Goal: Browse casually

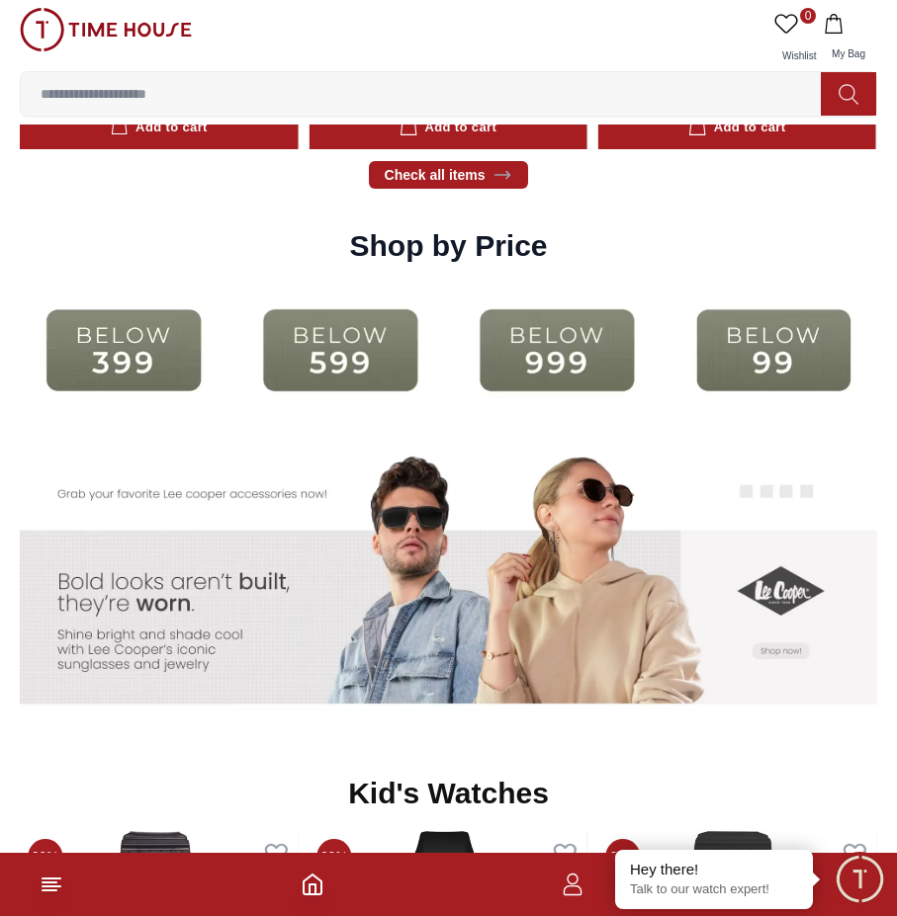
scroll to position [3108, 0]
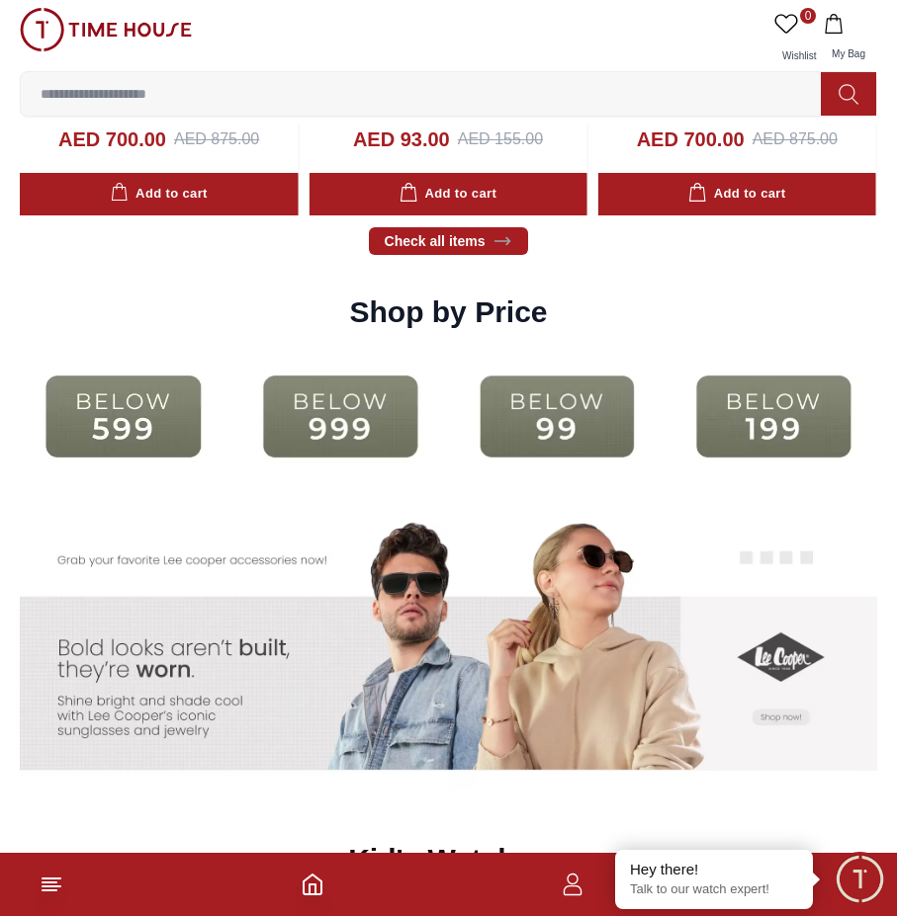
click at [751, 415] on img at bounding box center [773, 416] width 207 height 133
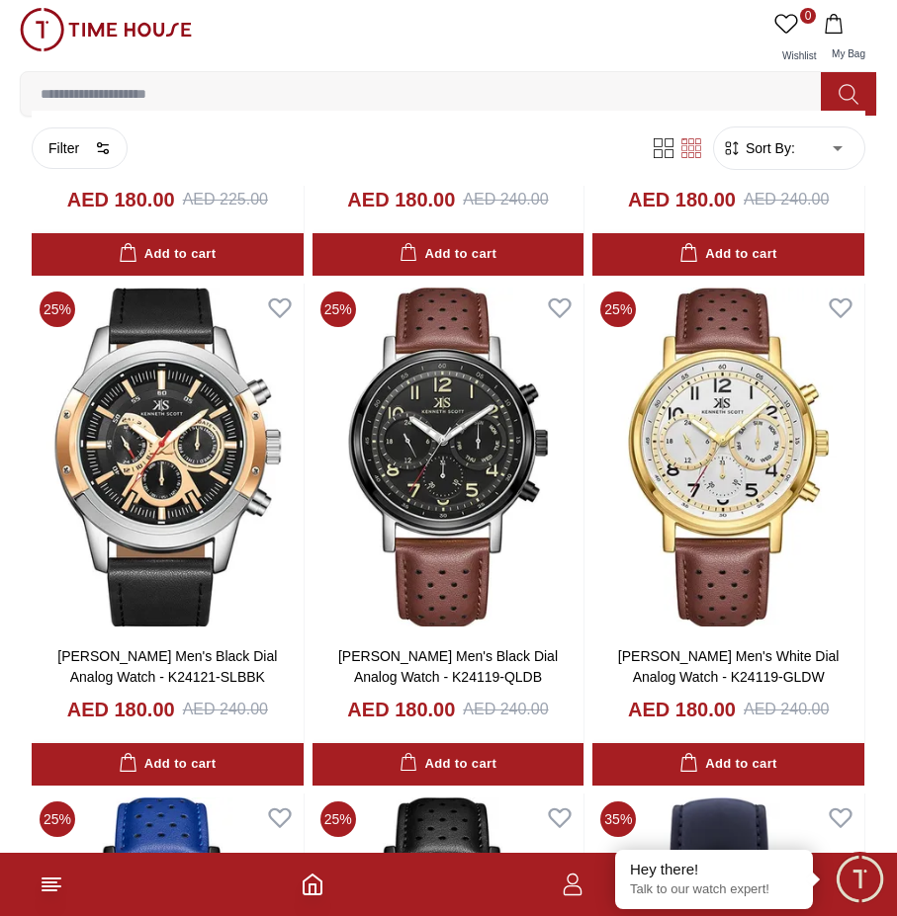
scroll to position [10903, 0]
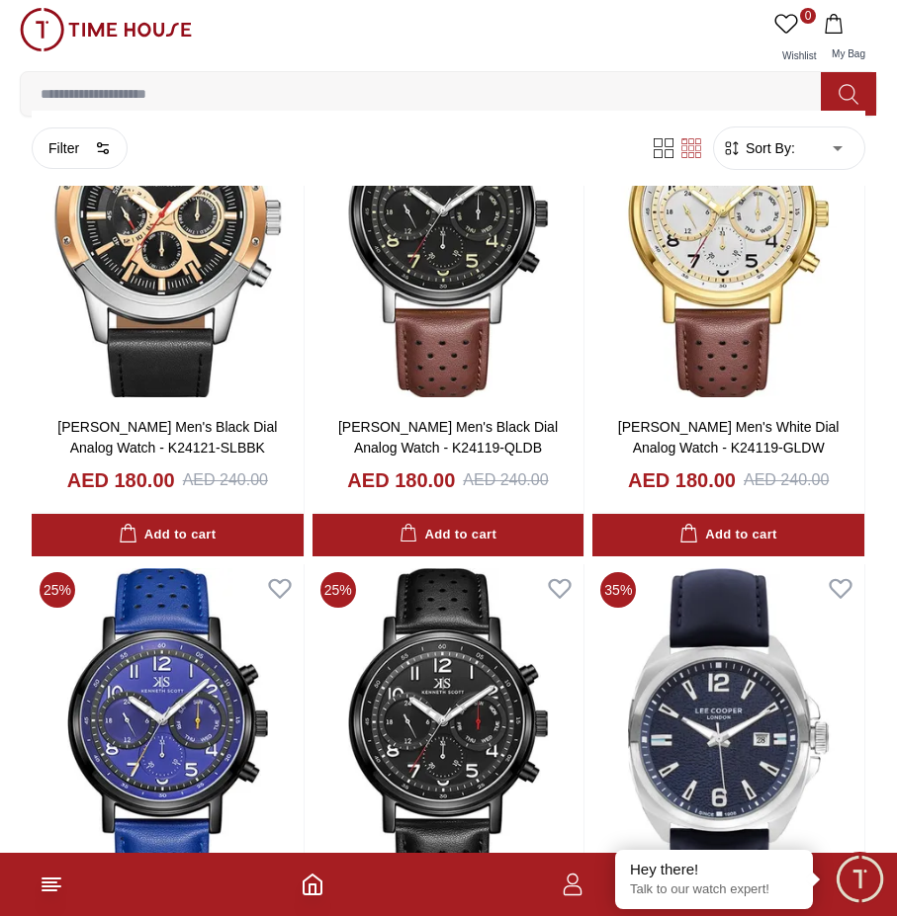
click at [63, 42] on img at bounding box center [106, 30] width 172 height 44
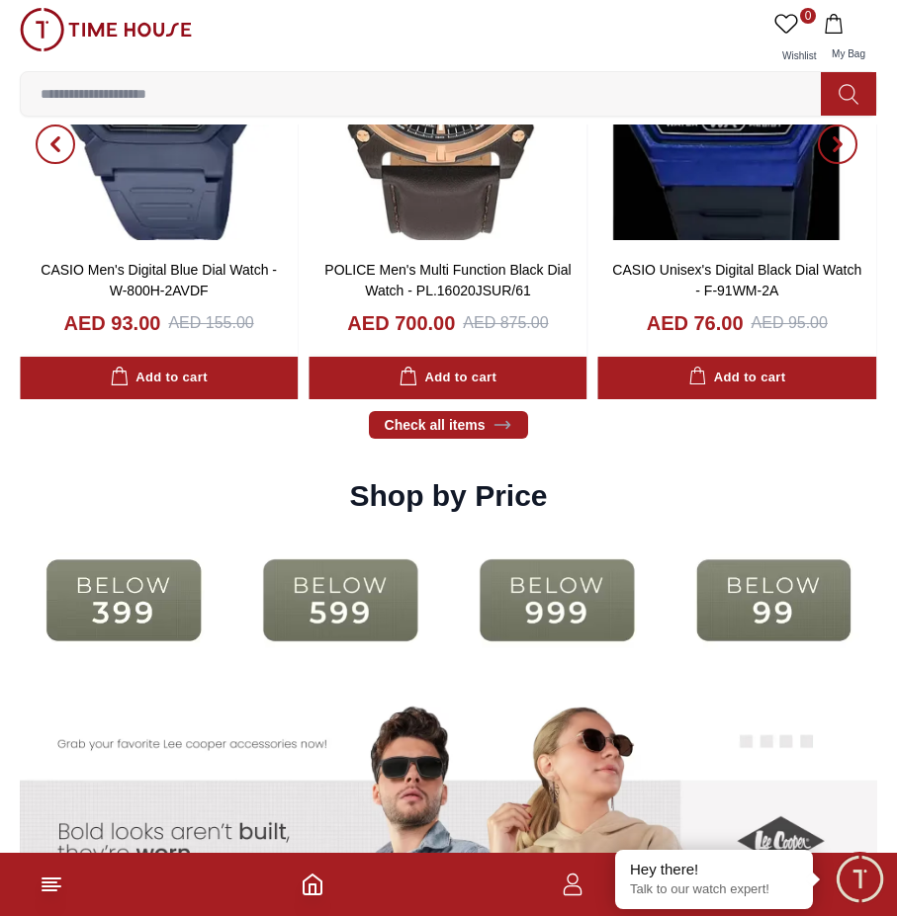
scroll to position [3164, 0]
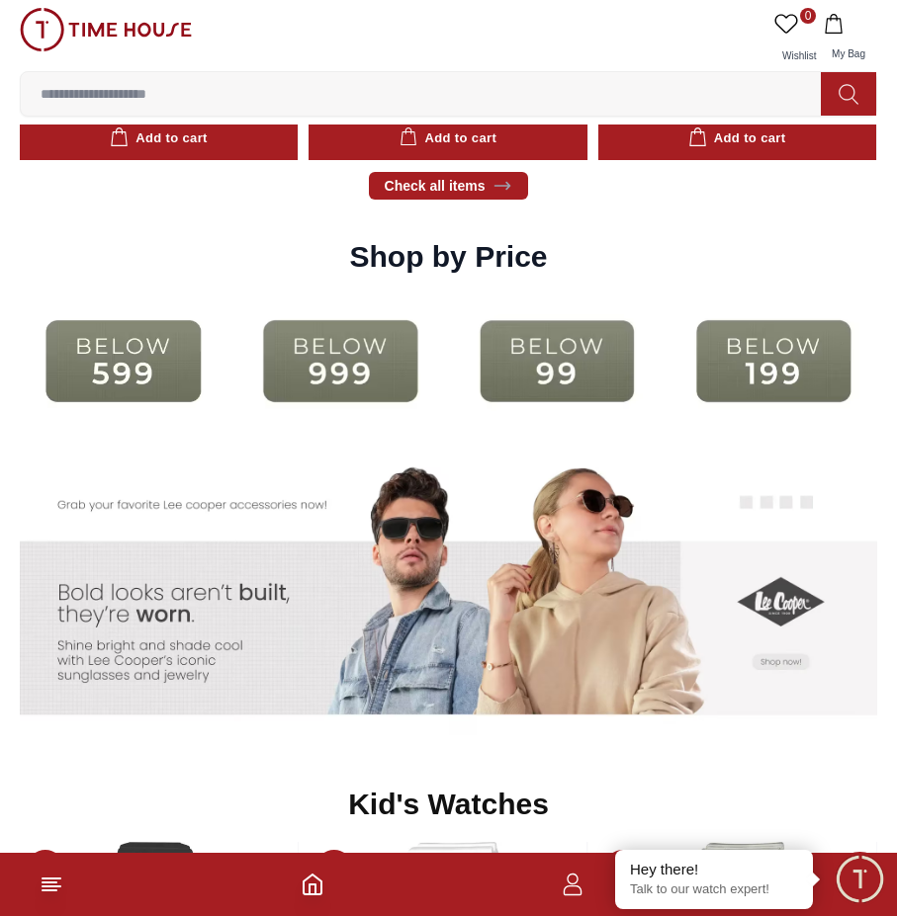
click at [499, 622] on img at bounding box center [556, 598] width 215 height 300
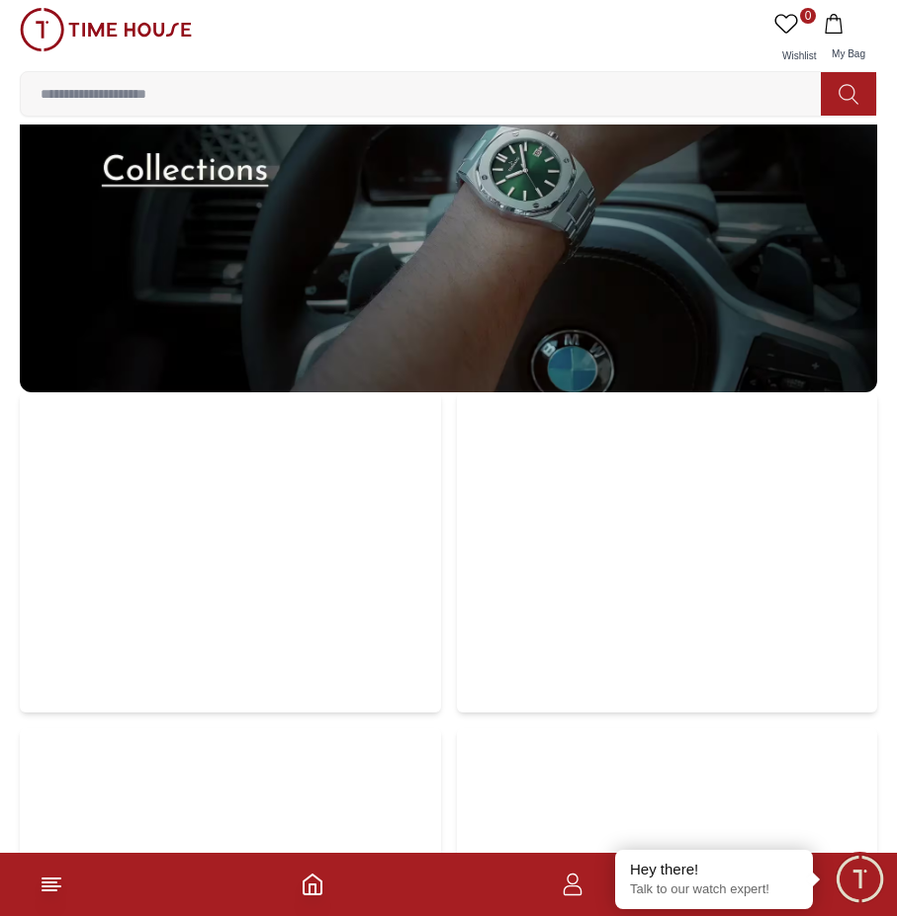
scroll to position [5734, 0]
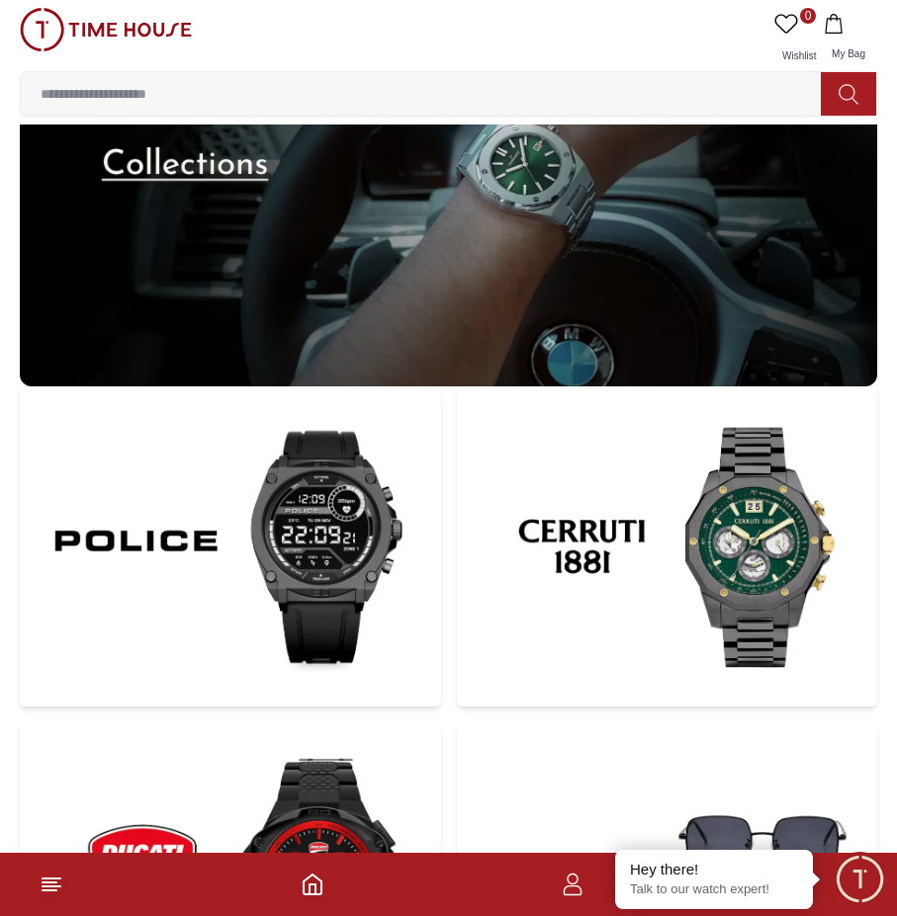
click at [509, 110] on input at bounding box center [429, 94] width 816 height 40
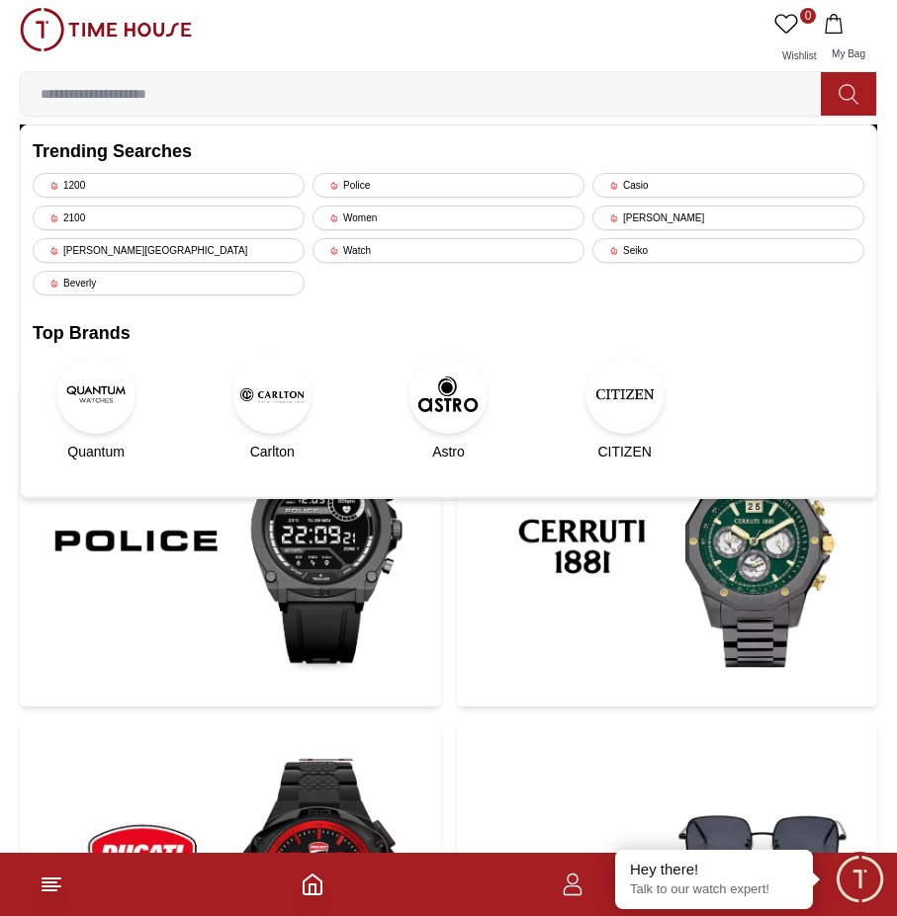
click at [526, 46] on div "0 Wishlist My Bag" at bounding box center [448, 39] width 857 height 63
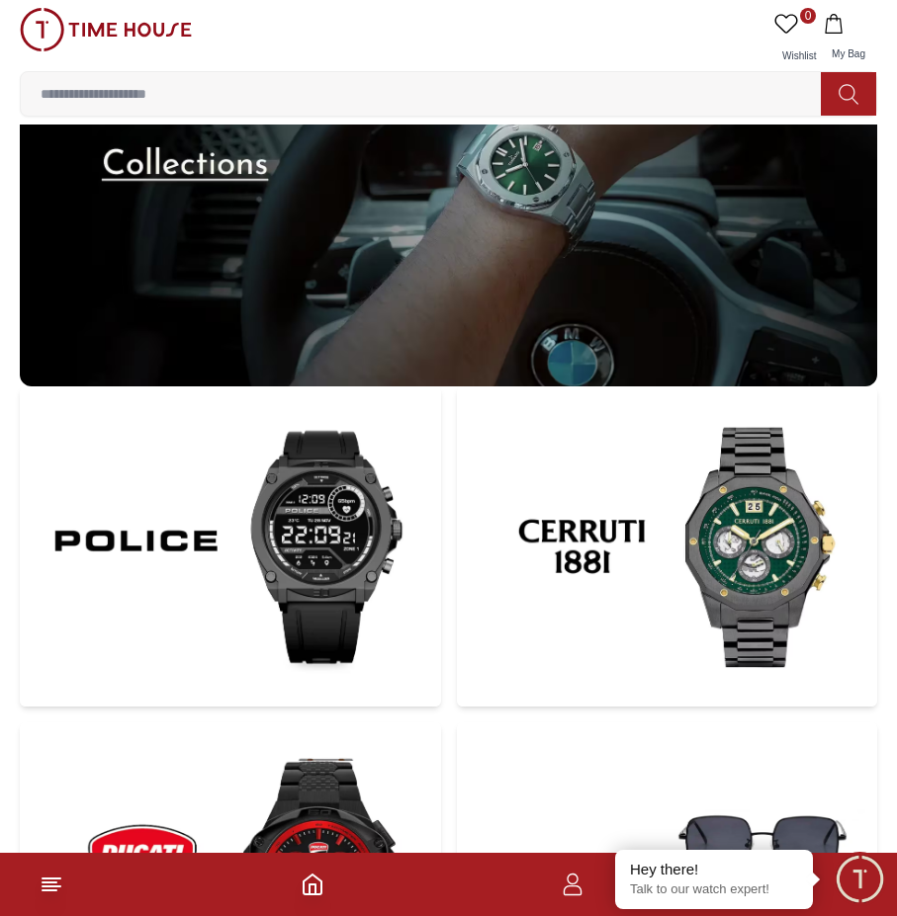
click at [476, 215] on img at bounding box center [448, 225] width 857 height 321
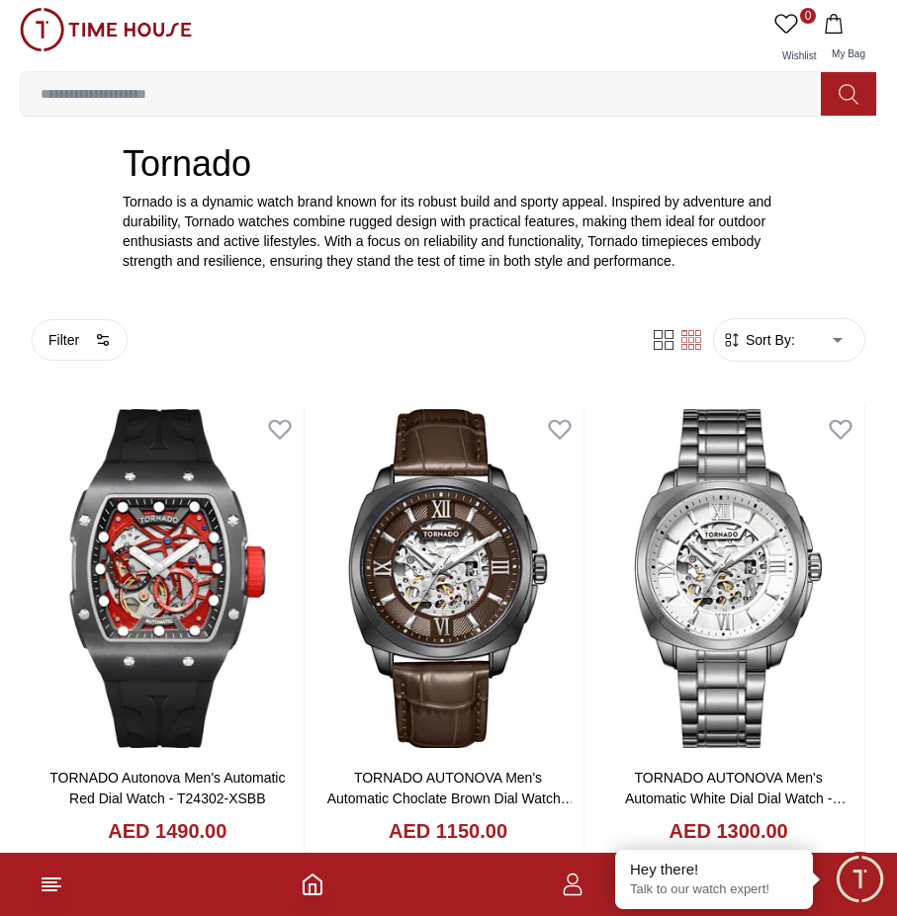
scroll to position [395, 0]
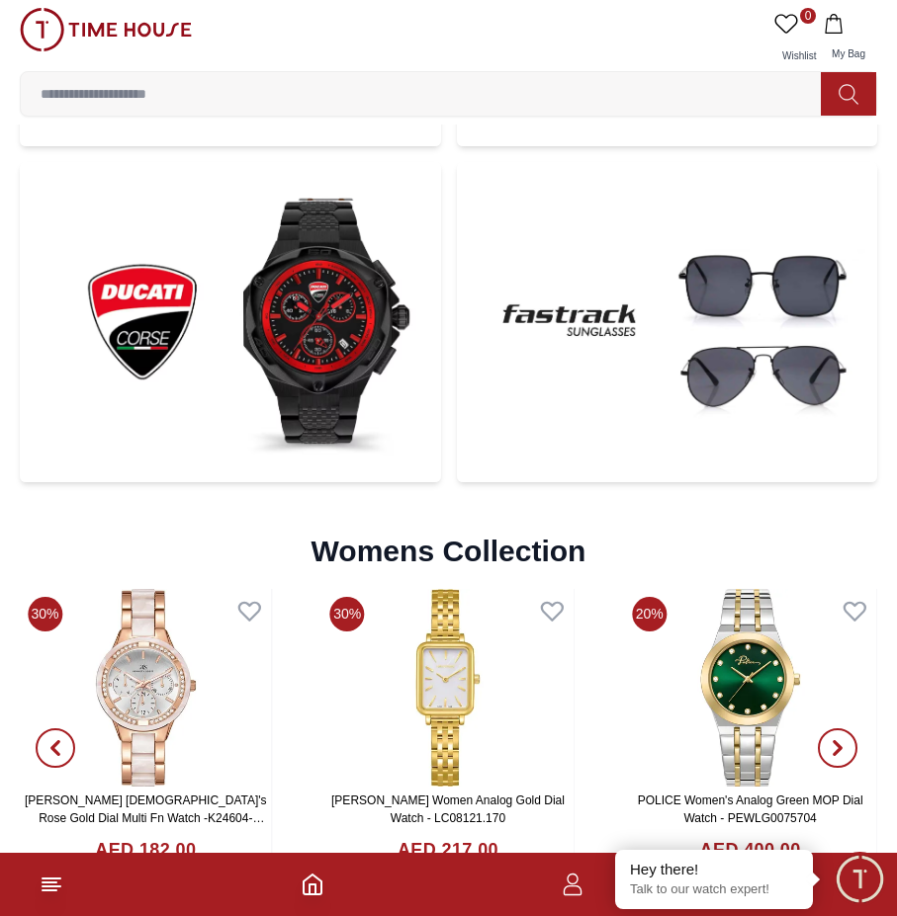
scroll to position [5976, 0]
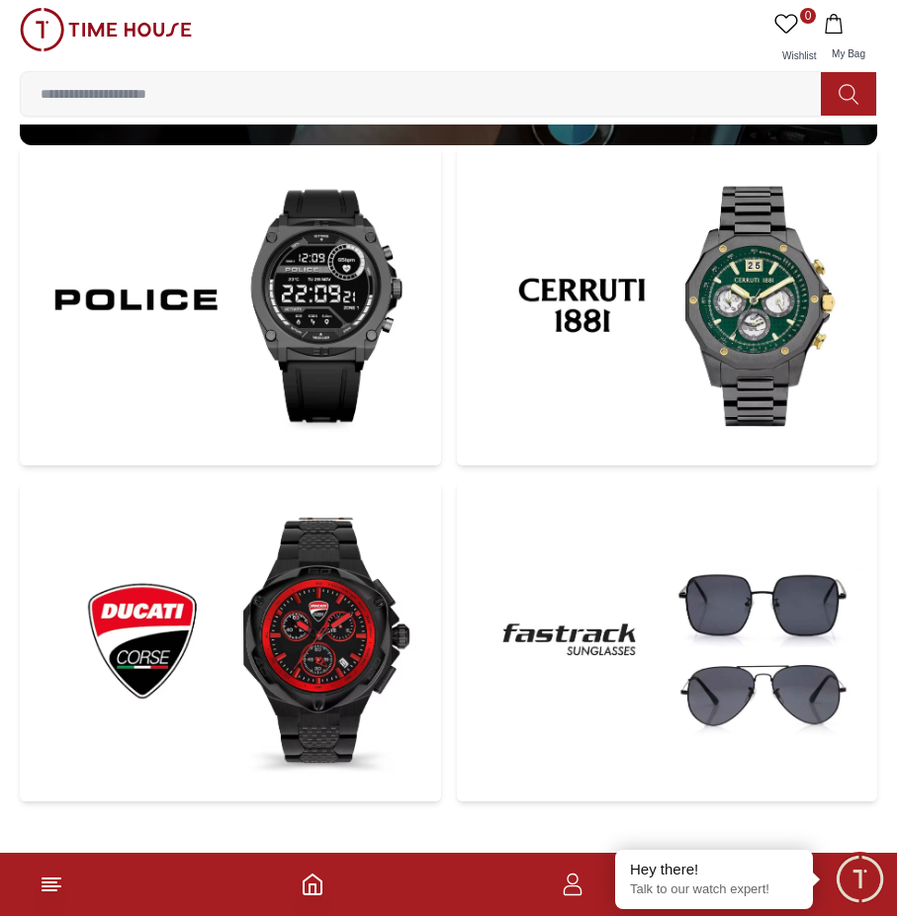
click at [305, 306] on img at bounding box center [230, 305] width 421 height 320
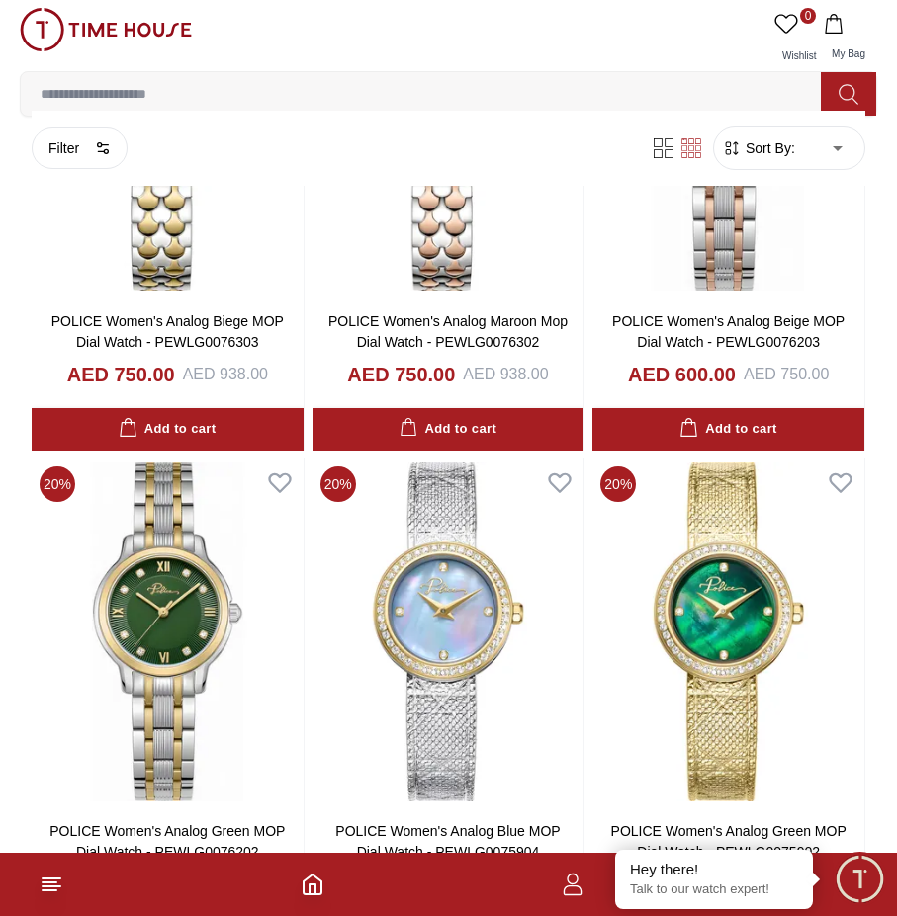
scroll to position [1088, 0]
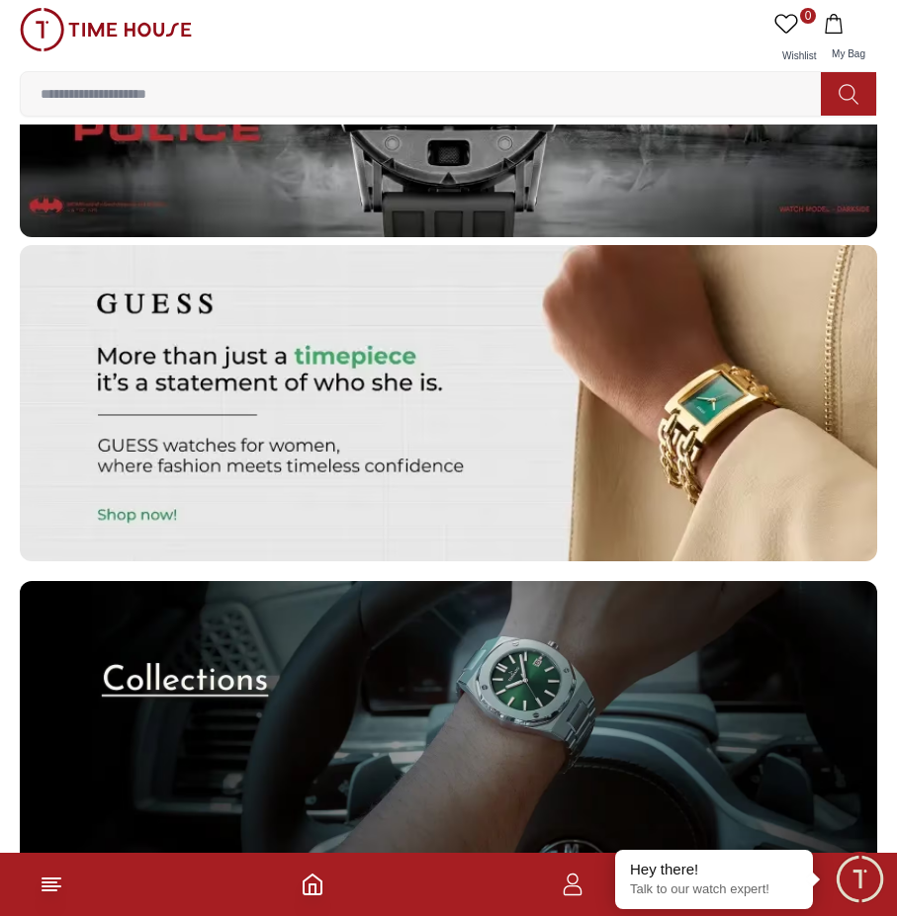
scroll to position [4987, 0]
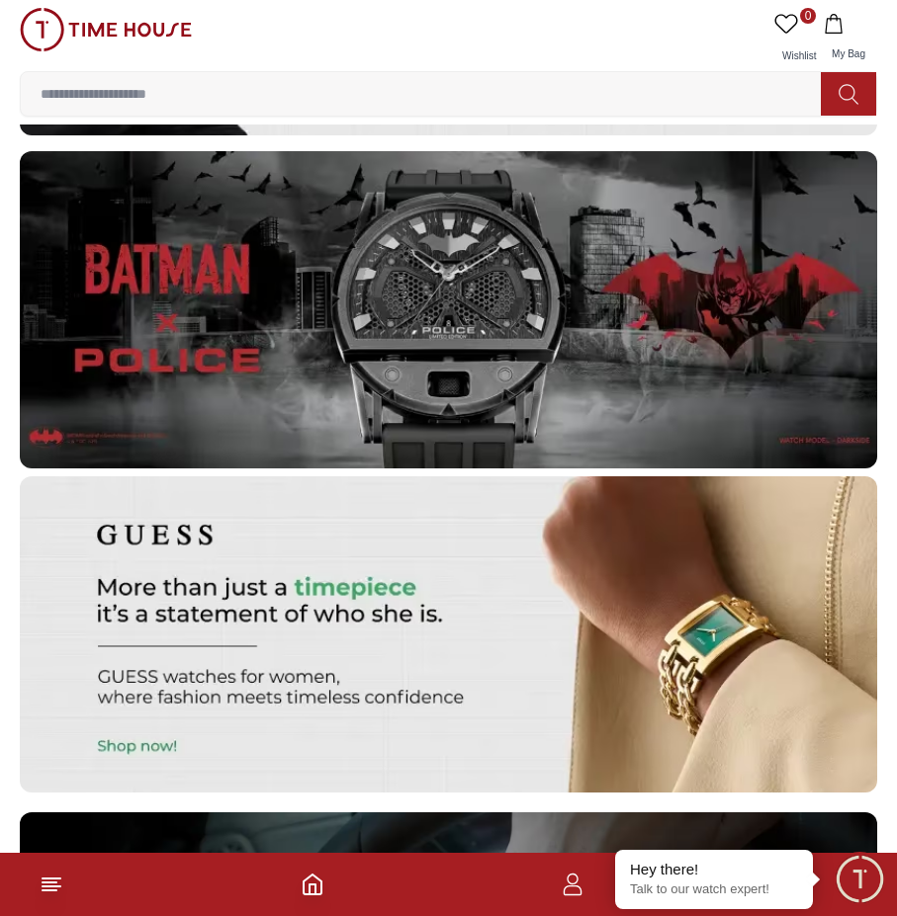
click at [161, 18] on img at bounding box center [106, 30] width 172 height 44
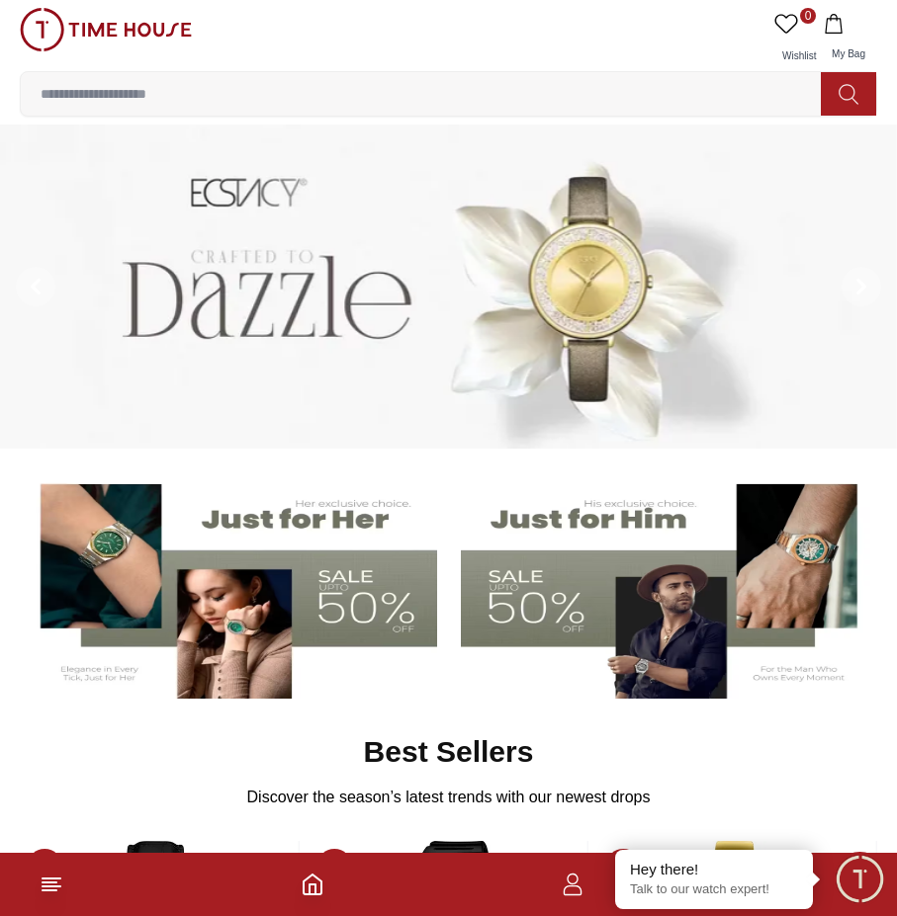
click at [670, 615] on img at bounding box center [667, 585] width 413 height 229
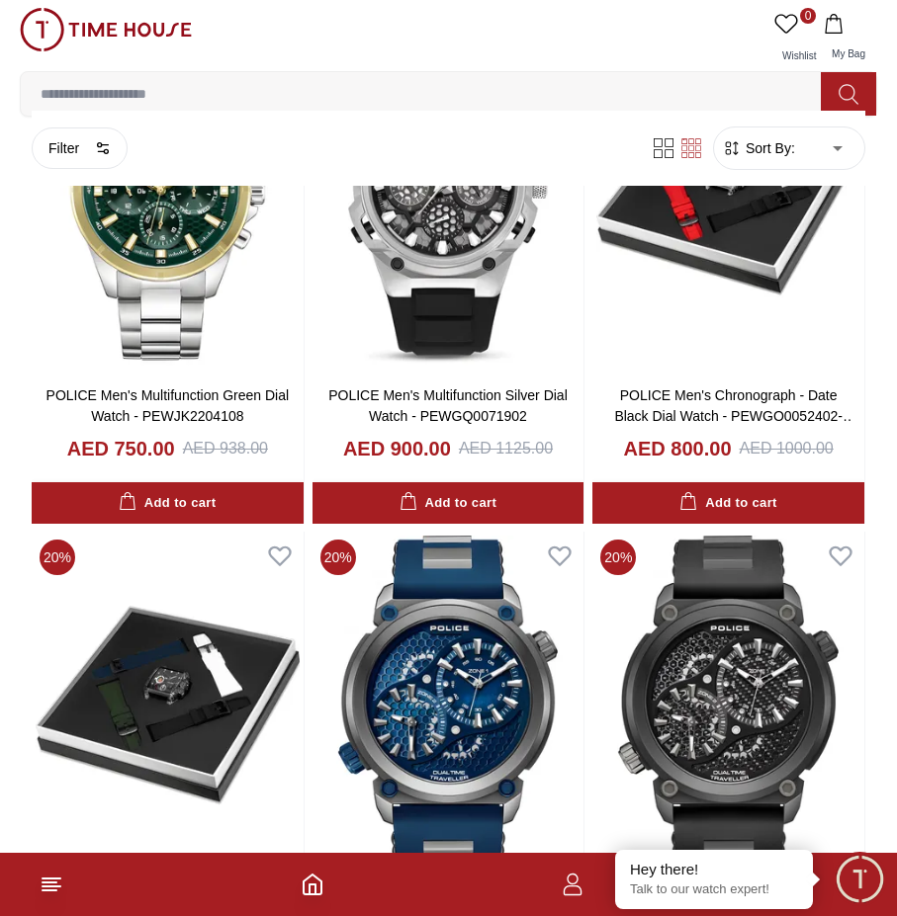
scroll to position [2472, 0]
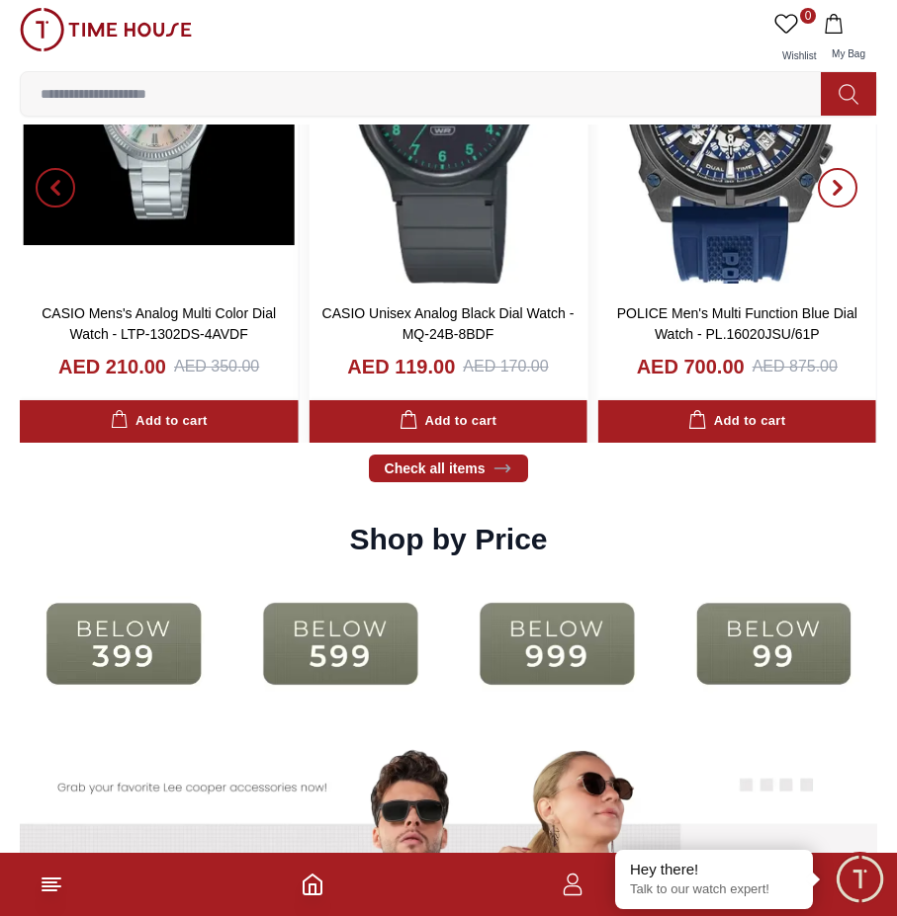
scroll to position [3164, 0]
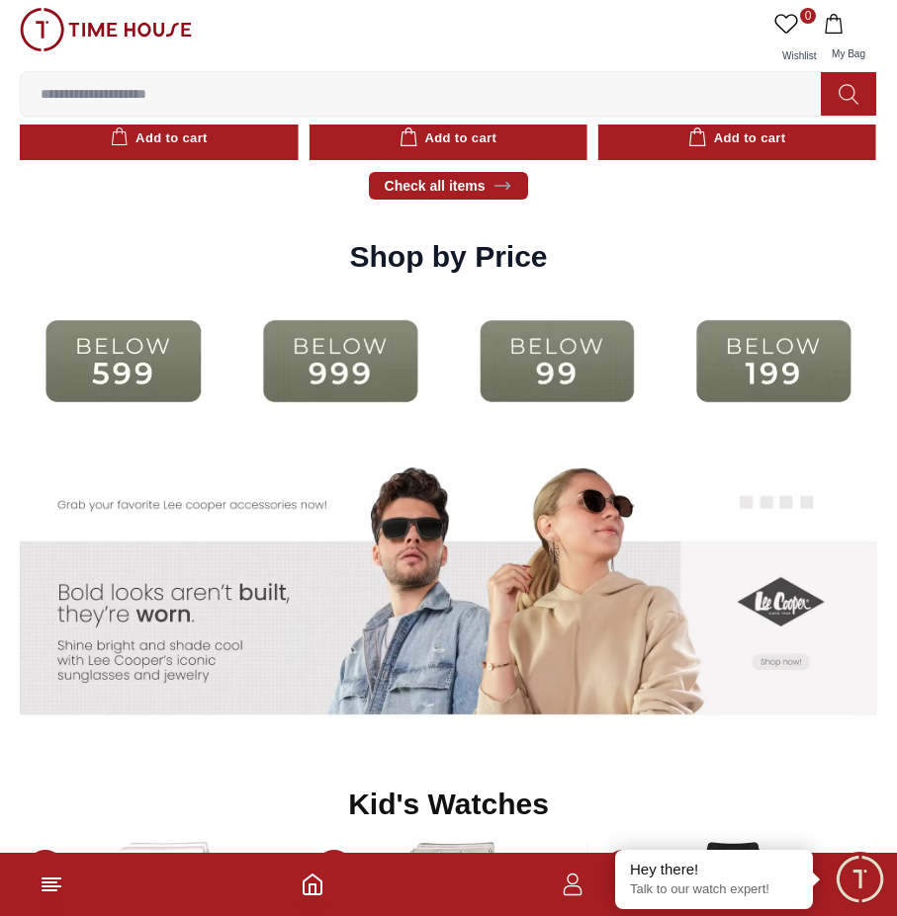
click at [589, 352] on img at bounding box center [557, 361] width 207 height 133
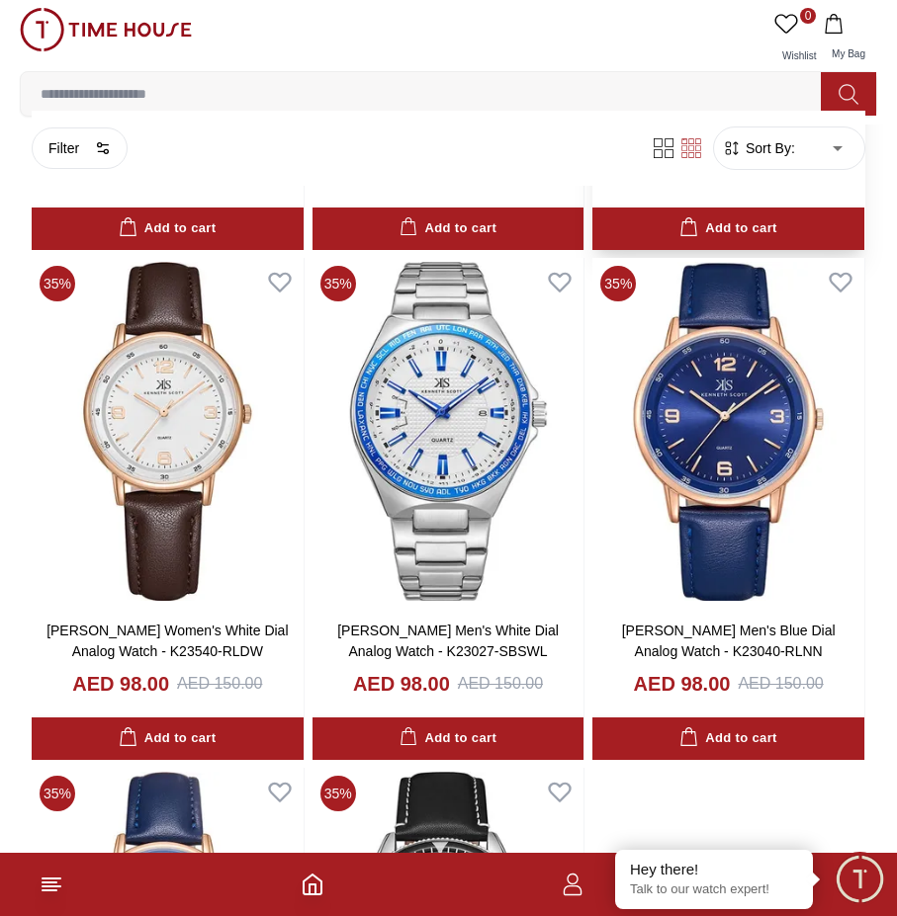
scroll to position [2571, 0]
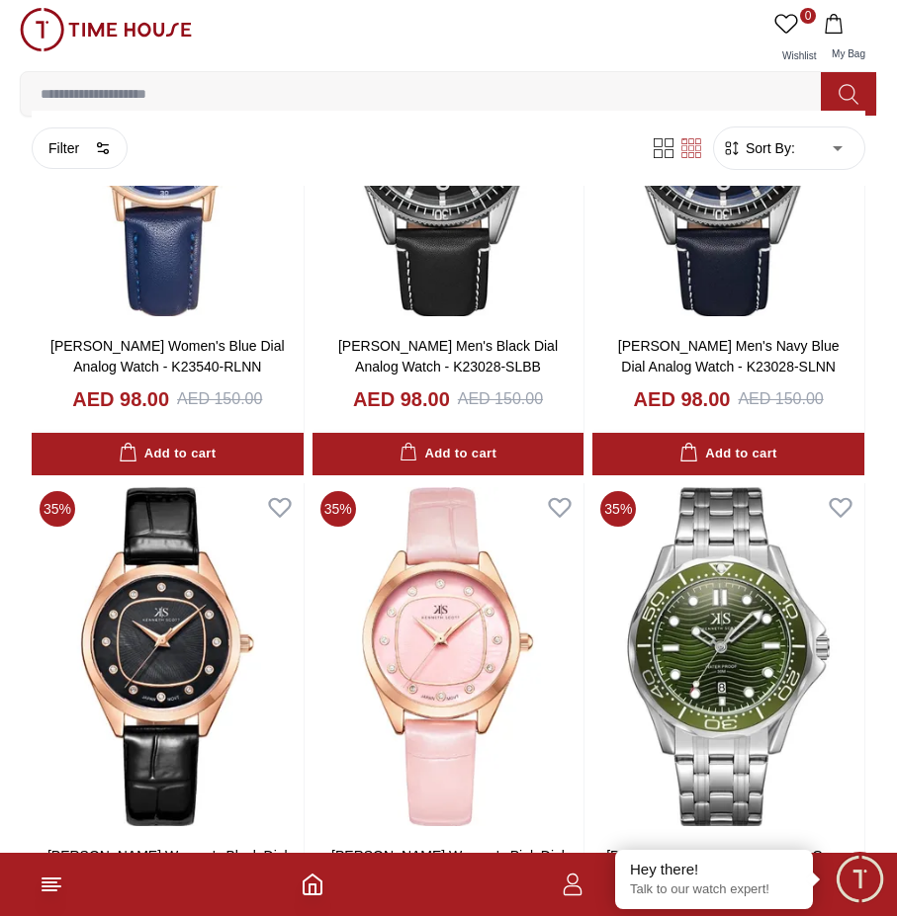
scroll to position [3361, 0]
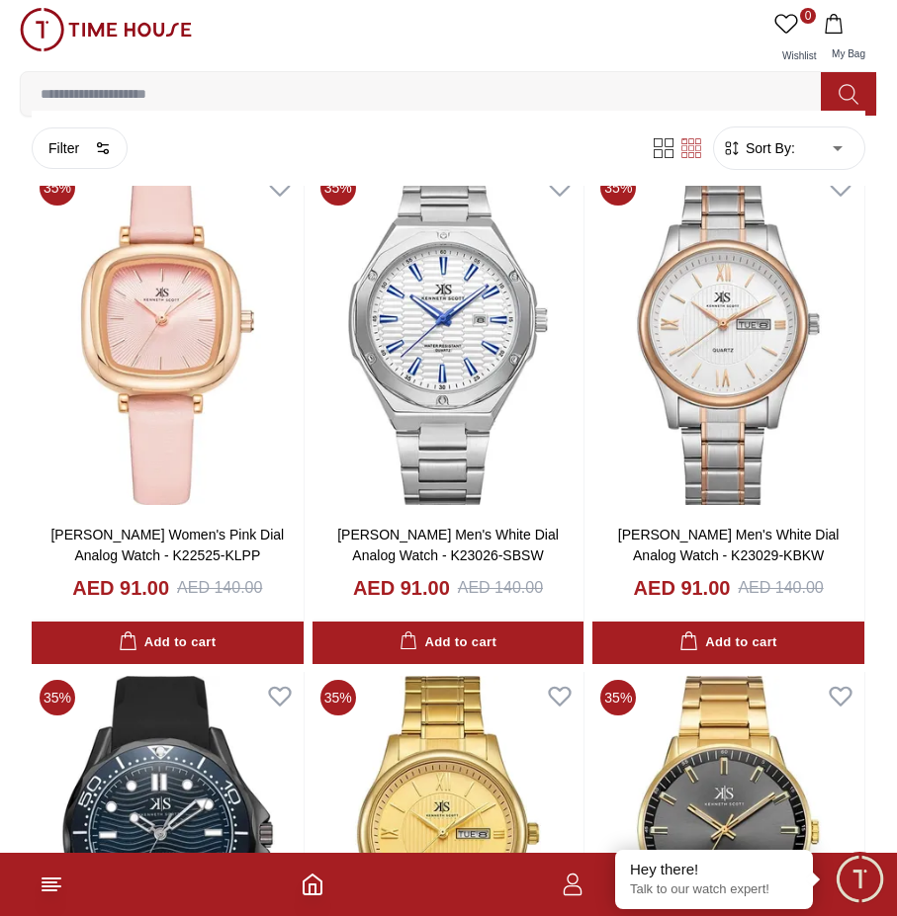
scroll to position [8305, 0]
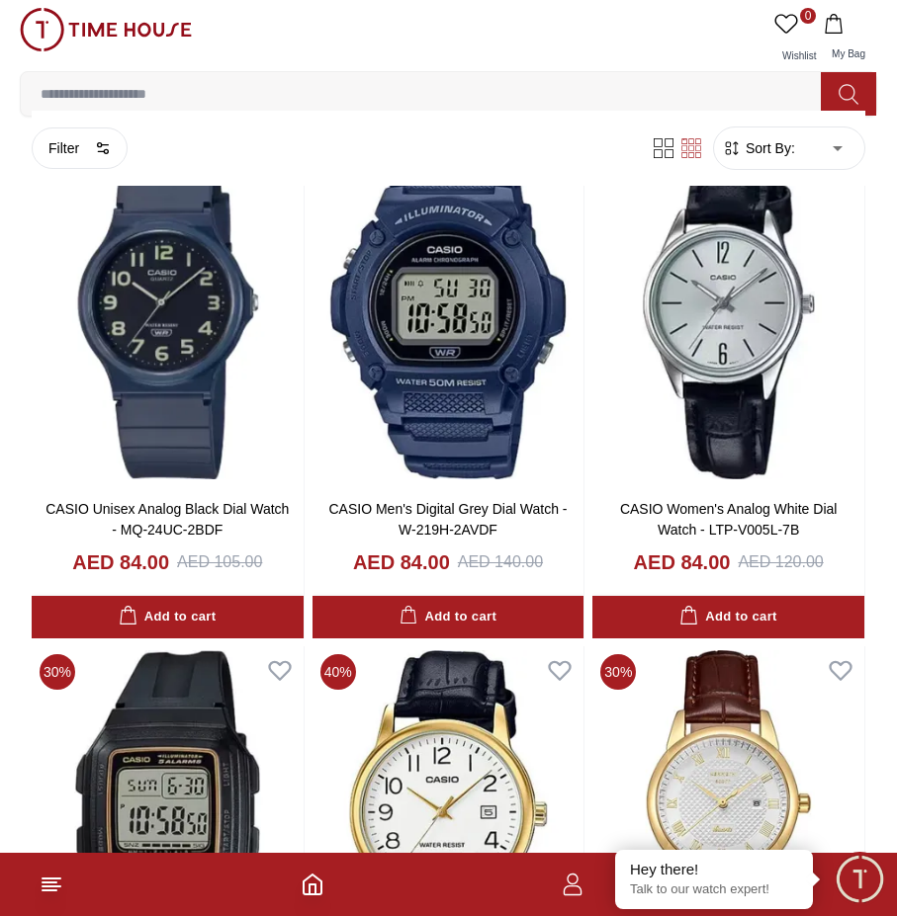
scroll to position [12358, 0]
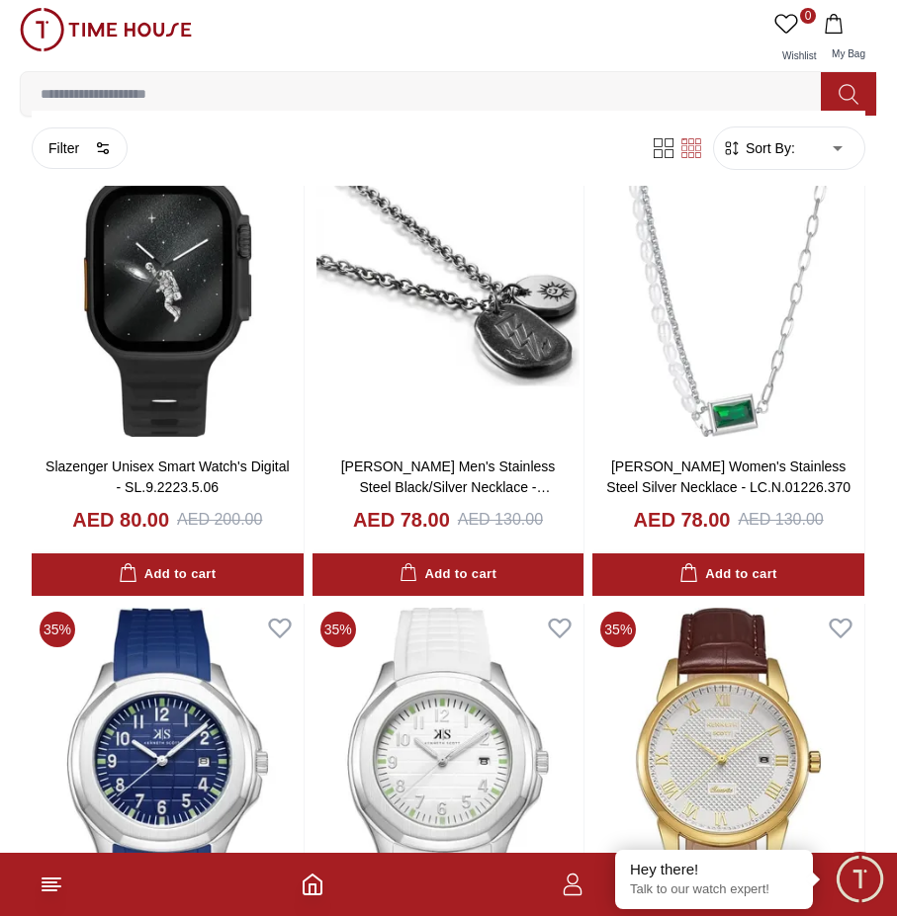
scroll to position [15498, 0]
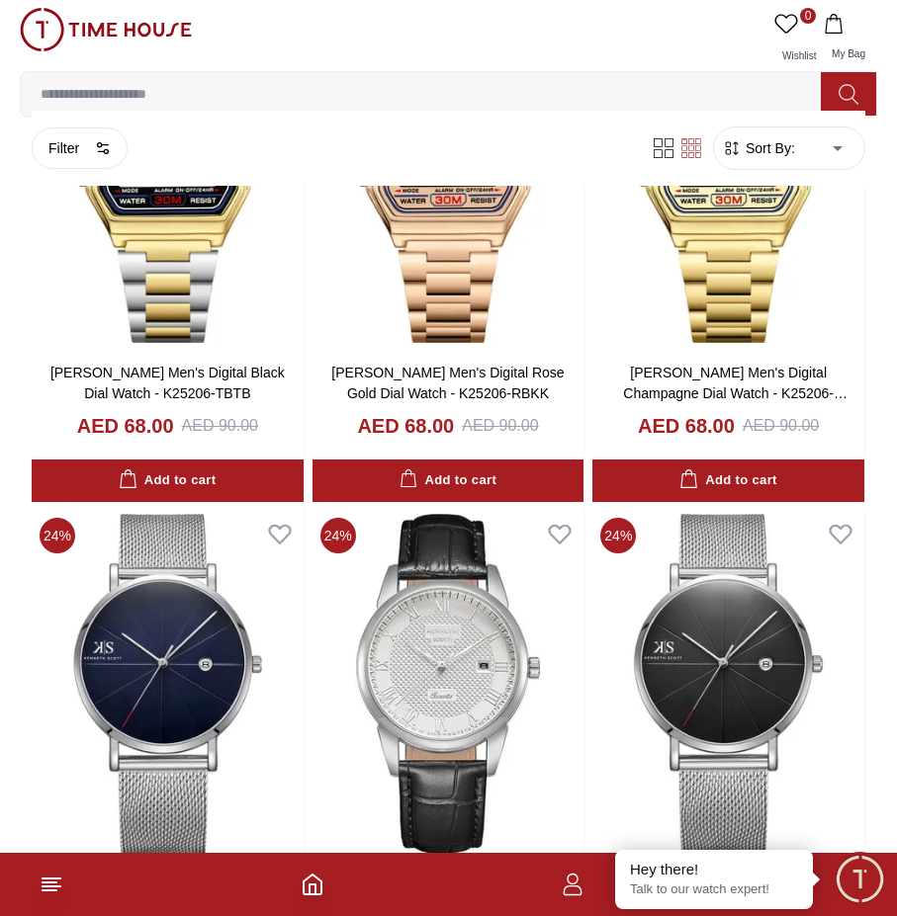
scroll to position [19354, 0]
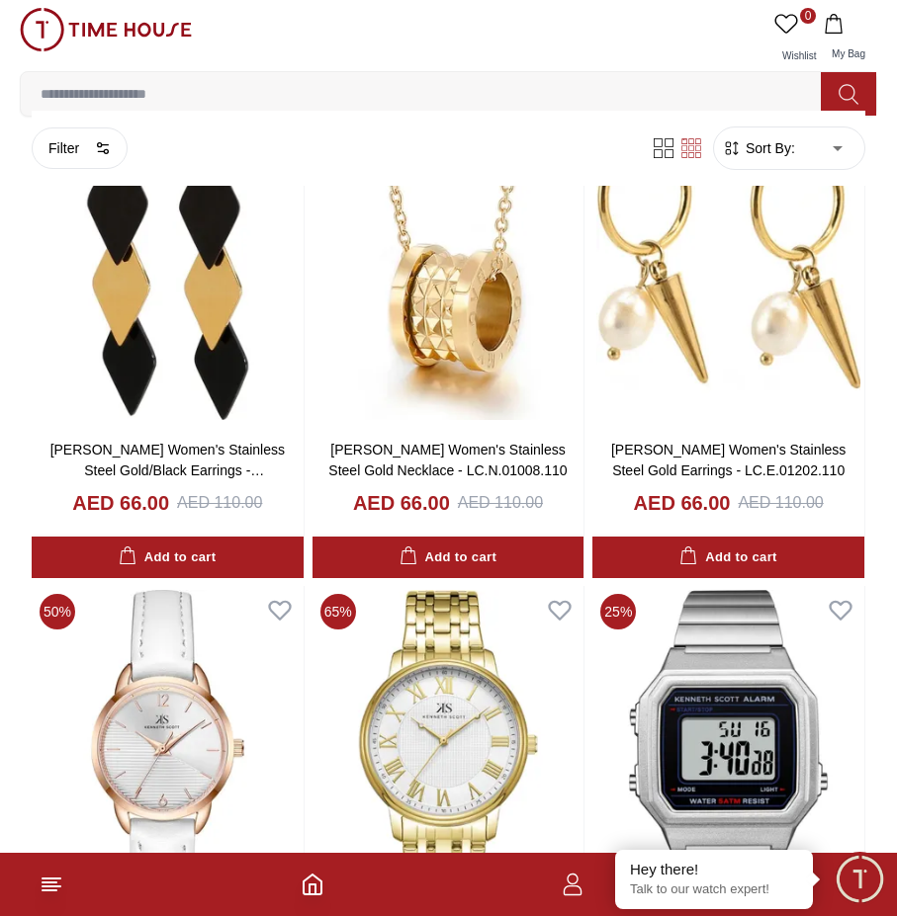
scroll to position [20639, 0]
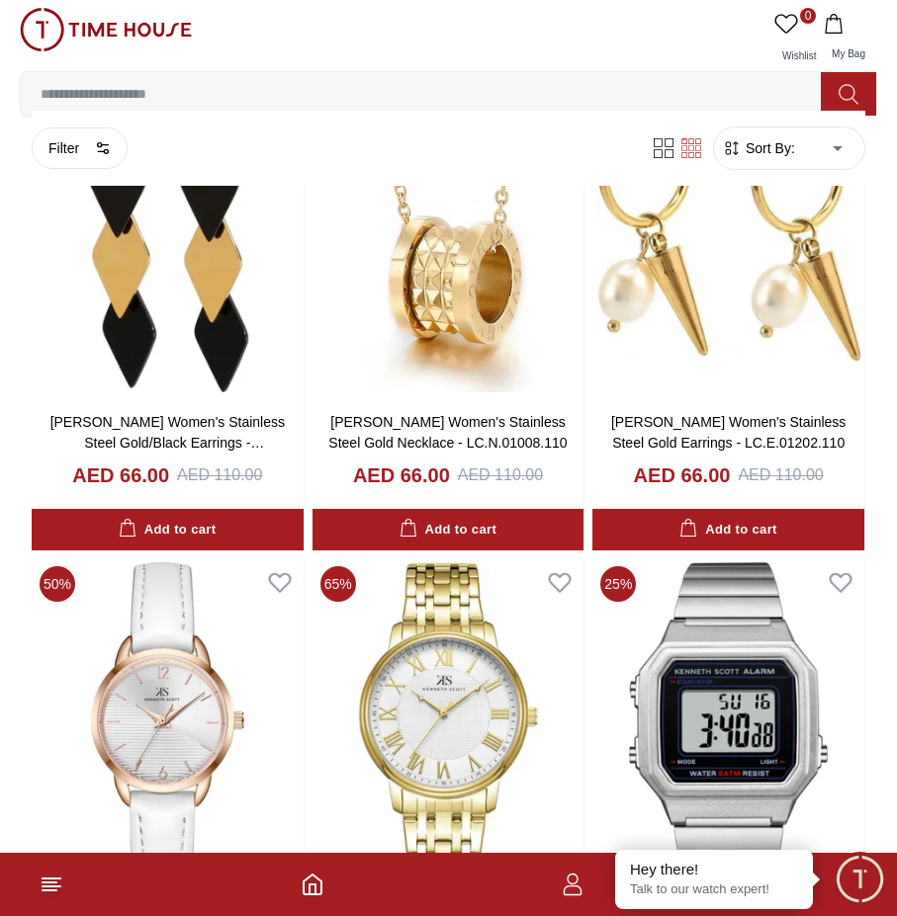
click at [514, 35] on div "0 Wishlist My Bag" at bounding box center [448, 39] width 857 height 63
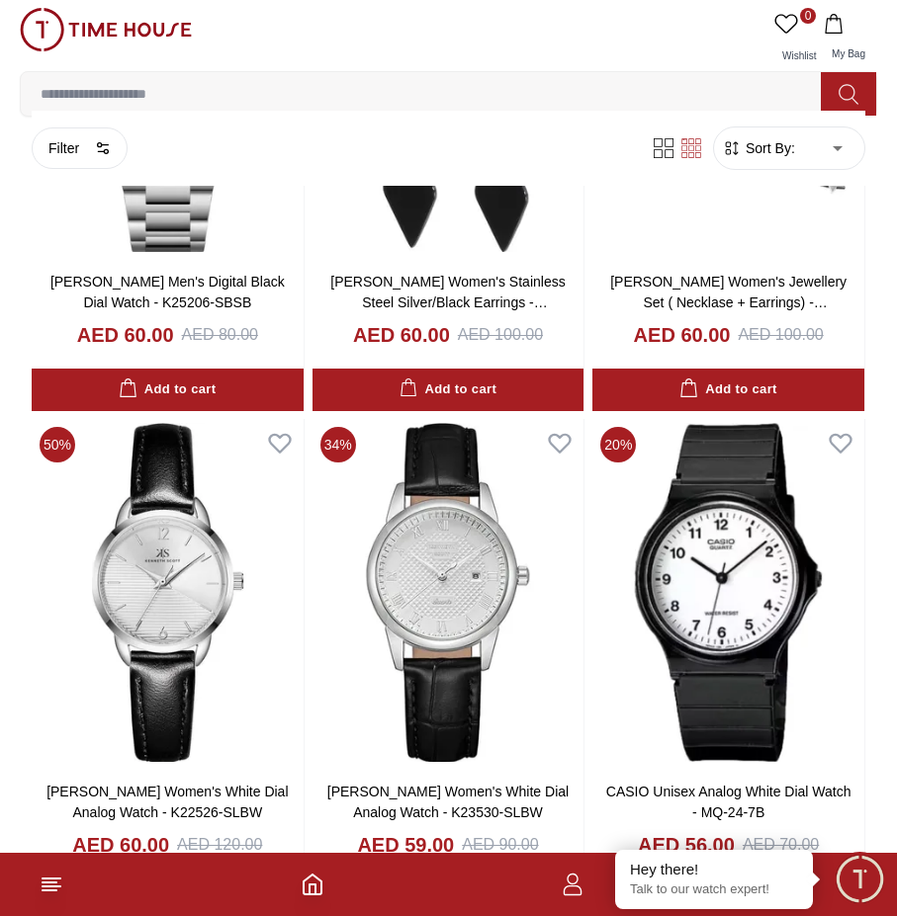
scroll to position [21826, 0]
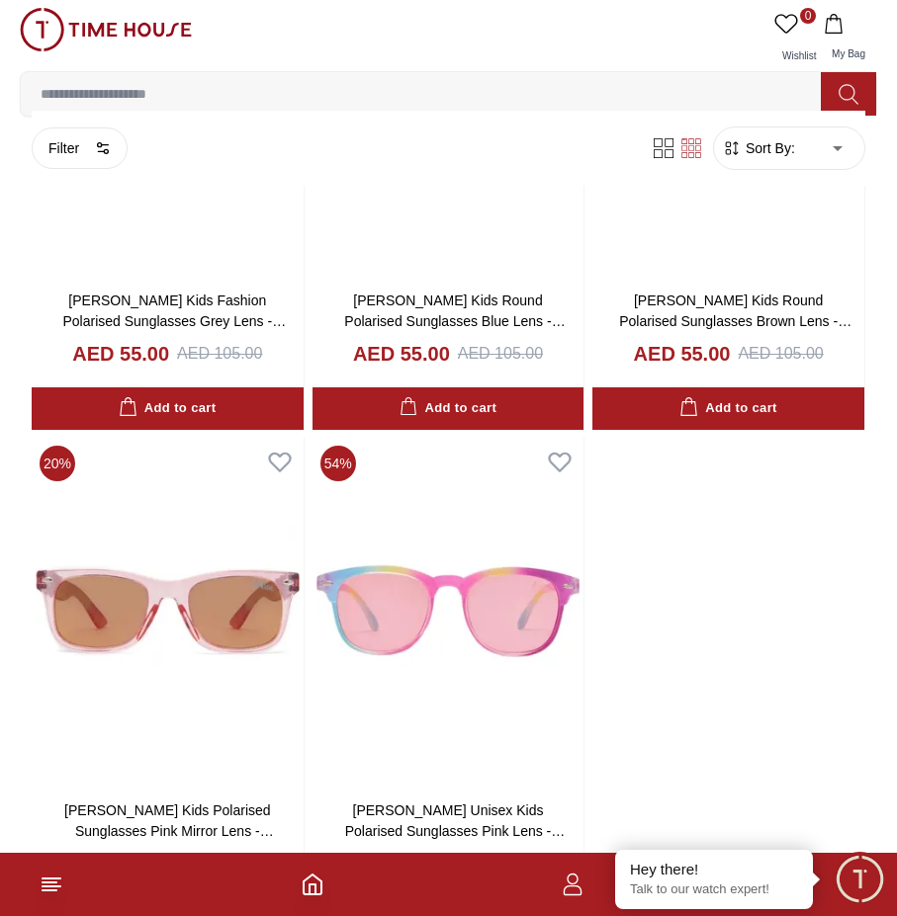
scroll to position [23623, 0]
